Goal: Transaction & Acquisition: Purchase product/service

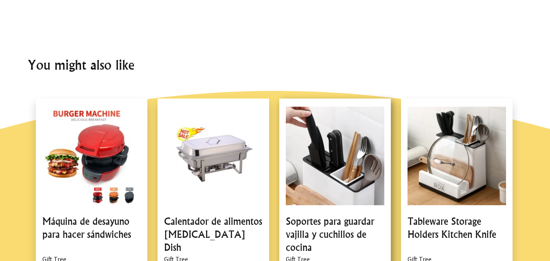
scroll to position [652, 0]
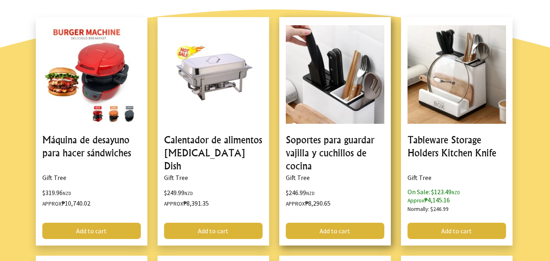
click at [312, 151] on link at bounding box center [335, 131] width 112 height 229
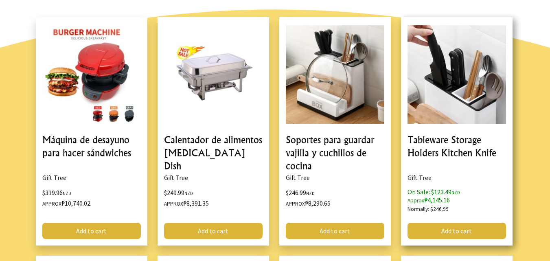
click at [451, 149] on link at bounding box center [457, 131] width 112 height 229
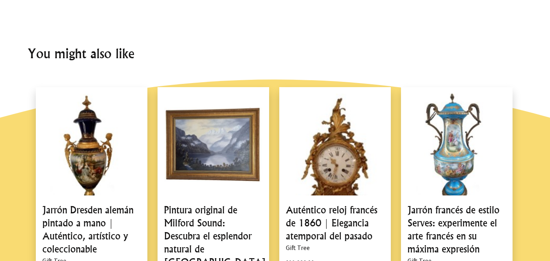
scroll to position [652, 0]
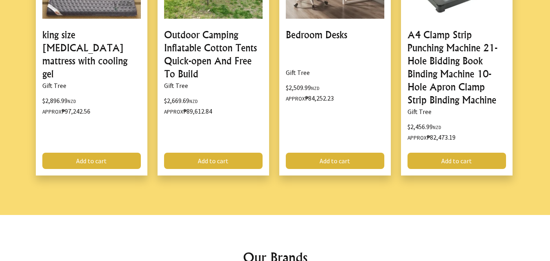
scroll to position [1221, 0]
